Goal: Information Seeking & Learning: Check status

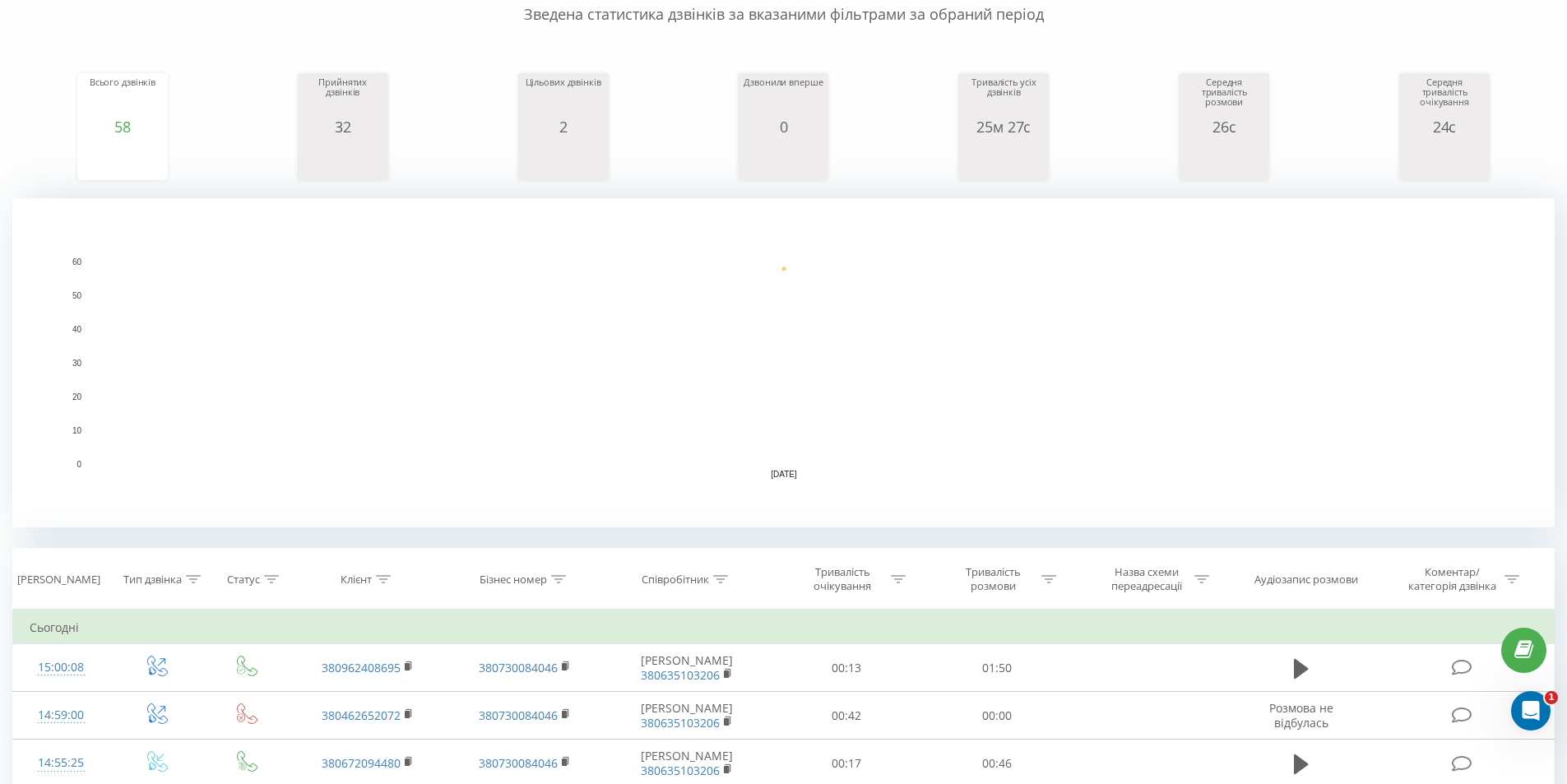
scroll to position [247, 0]
